Goal: Information Seeking & Learning: Learn about a topic

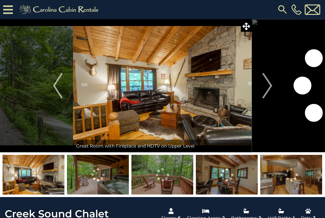
click at [267, 91] on img "Next" at bounding box center [267, 85] width 10 height 25
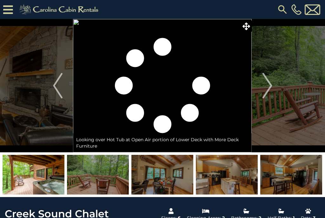
click at [272, 86] on img "Next" at bounding box center [267, 85] width 10 height 25
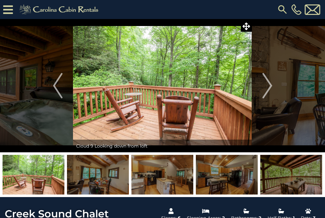
click at [275, 86] on button "Next" at bounding box center [267, 85] width 31 height 133
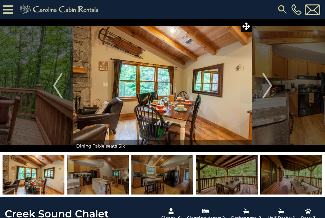
click at [268, 88] on img "Next" at bounding box center [267, 85] width 10 height 25
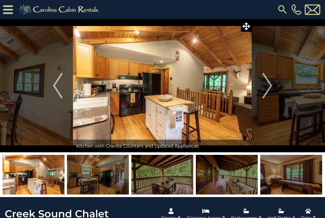
click at [267, 89] on img "Next" at bounding box center [267, 85] width 10 height 25
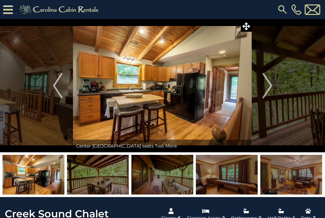
click at [266, 90] on img "Next" at bounding box center [267, 85] width 10 height 25
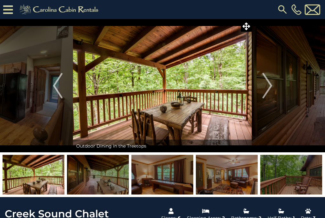
click at [270, 90] on img "Next" at bounding box center [267, 85] width 10 height 25
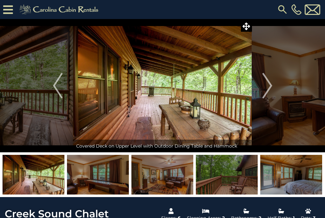
click at [270, 88] on img "Next" at bounding box center [267, 85] width 10 height 25
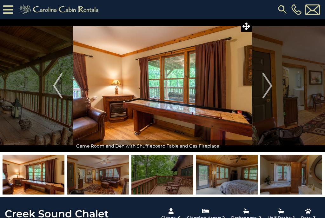
click at [274, 90] on button "Next" at bounding box center [267, 85] width 31 height 133
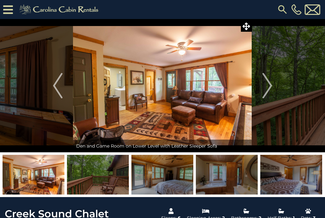
click at [264, 92] on img "Next" at bounding box center [267, 85] width 10 height 25
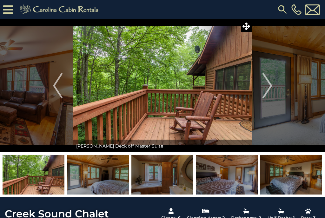
click at [272, 89] on img "Next" at bounding box center [267, 85] width 10 height 25
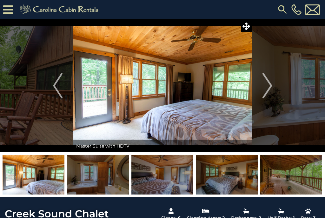
click at [274, 91] on button "Next" at bounding box center [267, 85] width 31 height 133
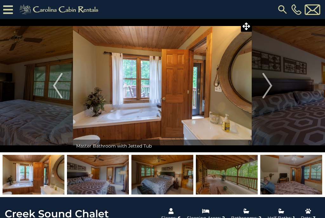
click at [273, 89] on button "Next" at bounding box center [267, 85] width 31 height 133
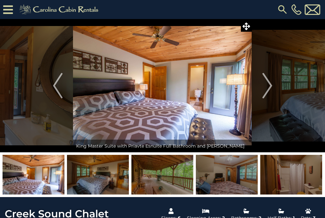
click at [59, 90] on img "Previous" at bounding box center [58, 85] width 10 height 25
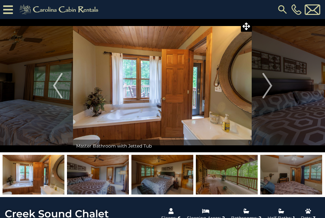
click at [274, 91] on button "Next" at bounding box center [267, 85] width 31 height 133
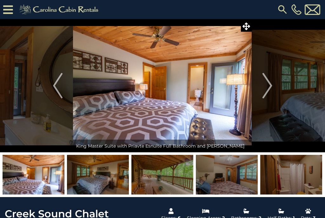
click at [267, 90] on img "Next" at bounding box center [267, 85] width 10 height 25
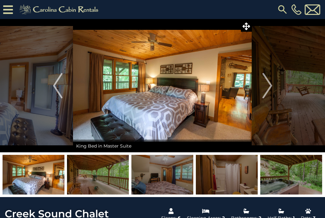
click at [269, 91] on img "Next" at bounding box center [267, 85] width 10 height 25
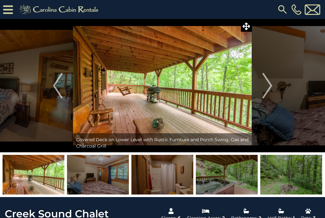
click at [270, 89] on img "Next" at bounding box center [267, 85] width 10 height 25
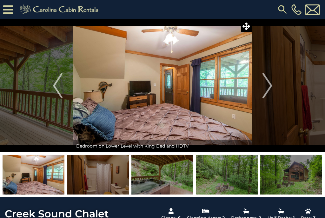
click at [269, 86] on img "Next" at bounding box center [267, 85] width 10 height 25
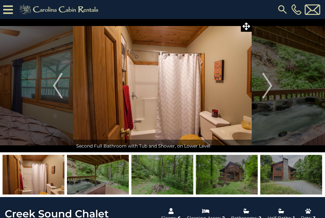
click at [264, 92] on img "Next" at bounding box center [267, 85] width 10 height 25
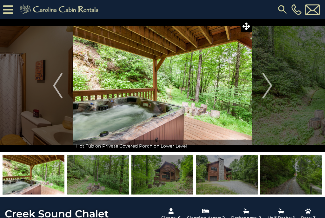
click at [272, 88] on img "Next" at bounding box center [267, 85] width 10 height 25
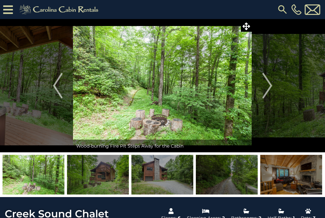
click at [272, 91] on img "Next" at bounding box center [267, 85] width 10 height 25
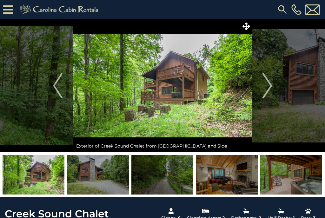
click at [276, 88] on button "Next" at bounding box center [267, 85] width 31 height 133
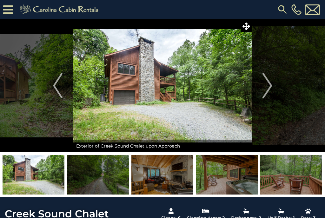
click at [270, 96] on img "Next" at bounding box center [267, 85] width 10 height 25
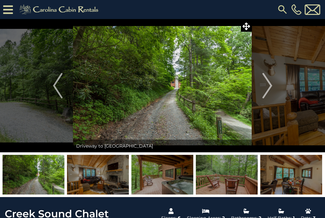
click at [269, 88] on img "Next" at bounding box center [267, 85] width 10 height 25
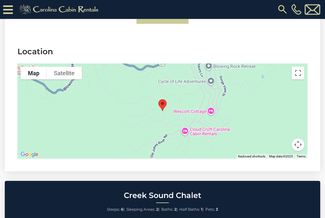
scroll to position [1695, 0]
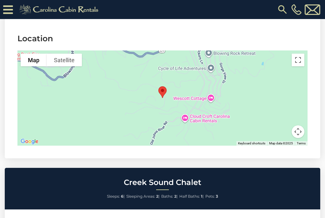
click at [298, 54] on button "Toggle fullscreen view" at bounding box center [298, 60] width 13 height 13
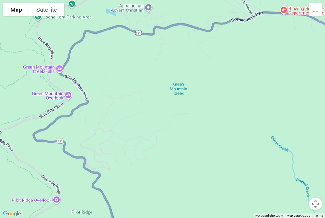
scroll to position [170, 0]
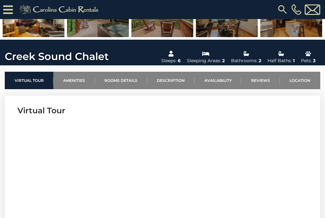
click at [309, 83] on link "Location" at bounding box center [300, 80] width 40 height 17
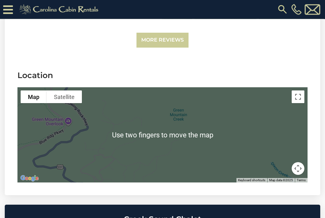
scroll to position [1658, 0]
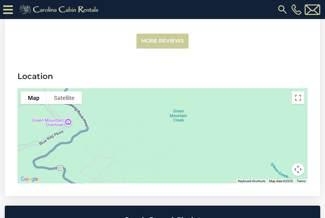
click at [302, 91] on button "Toggle fullscreen view" at bounding box center [298, 97] width 13 height 13
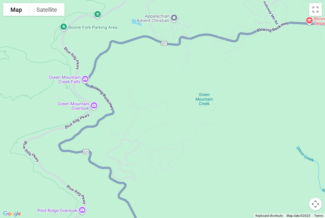
scroll to position [140, 0]
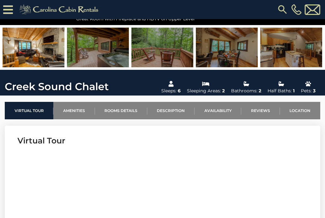
click at [184, 115] on link "Description" at bounding box center [170, 110] width 47 height 17
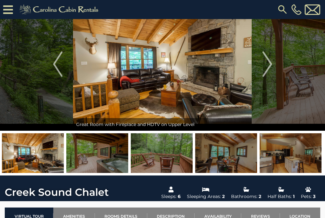
scroll to position [0, 0]
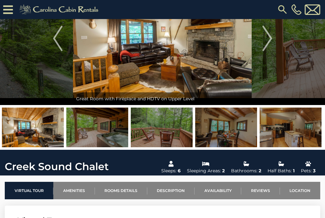
click at [308, 190] on link "Location" at bounding box center [300, 190] width 40 height 17
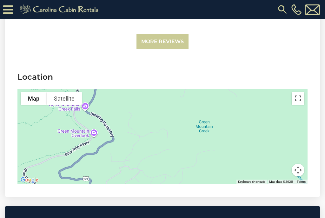
scroll to position [1662, 0]
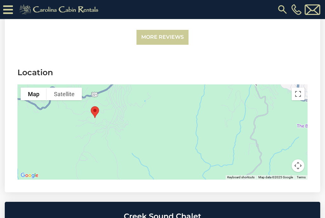
click at [195, 125] on div at bounding box center [162, 131] width 290 height 95
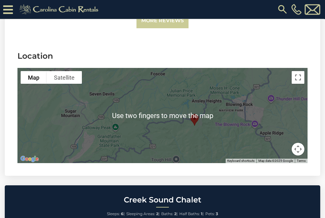
scroll to position [1678, 0]
